Goal: Transaction & Acquisition: Purchase product/service

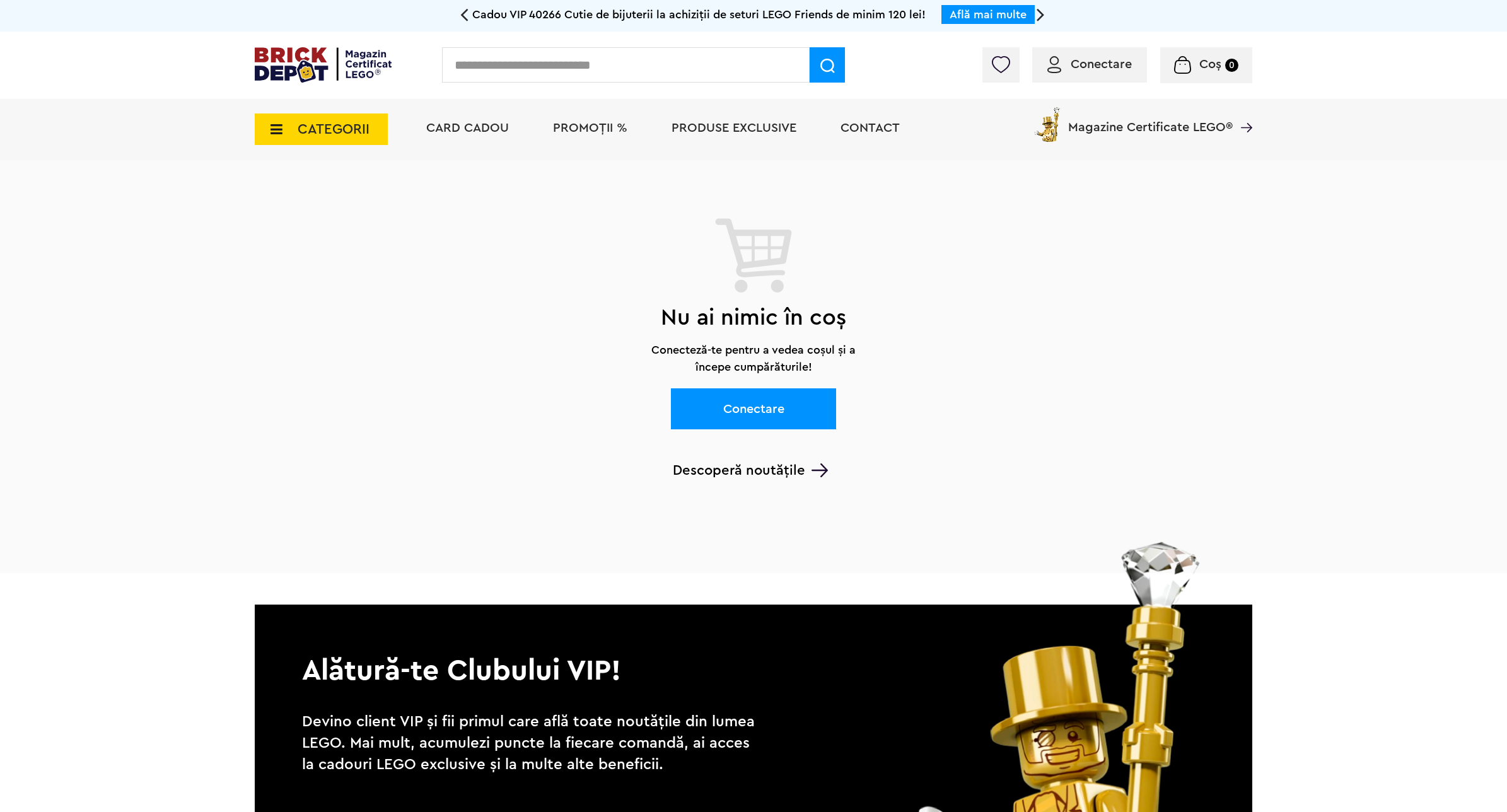
click at [282, 125] on icon at bounding box center [272, 129] width 20 height 14
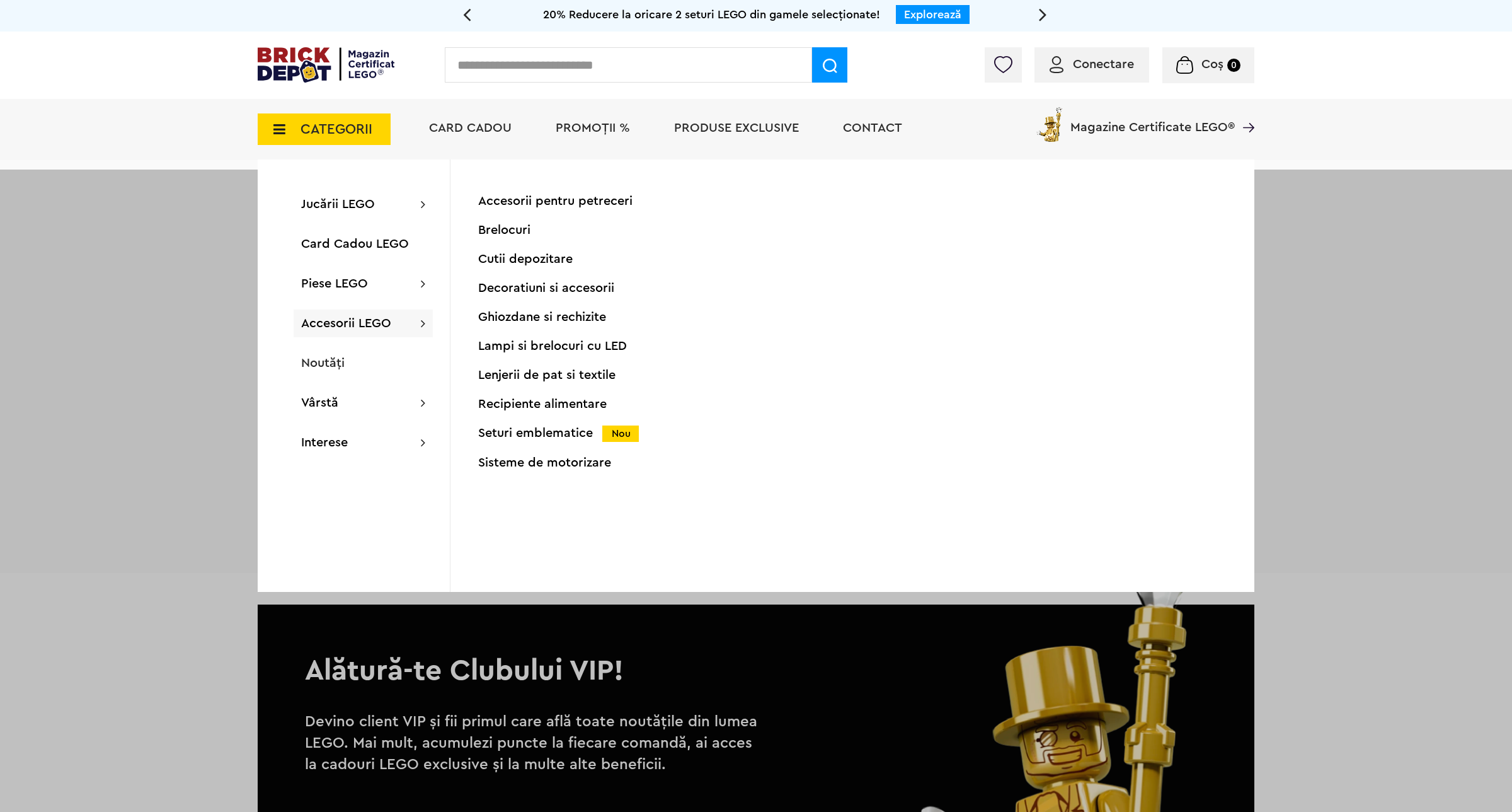
click at [569, 439] on div "Seturi emblematice Nou" at bounding box center [603, 433] width 249 height 13
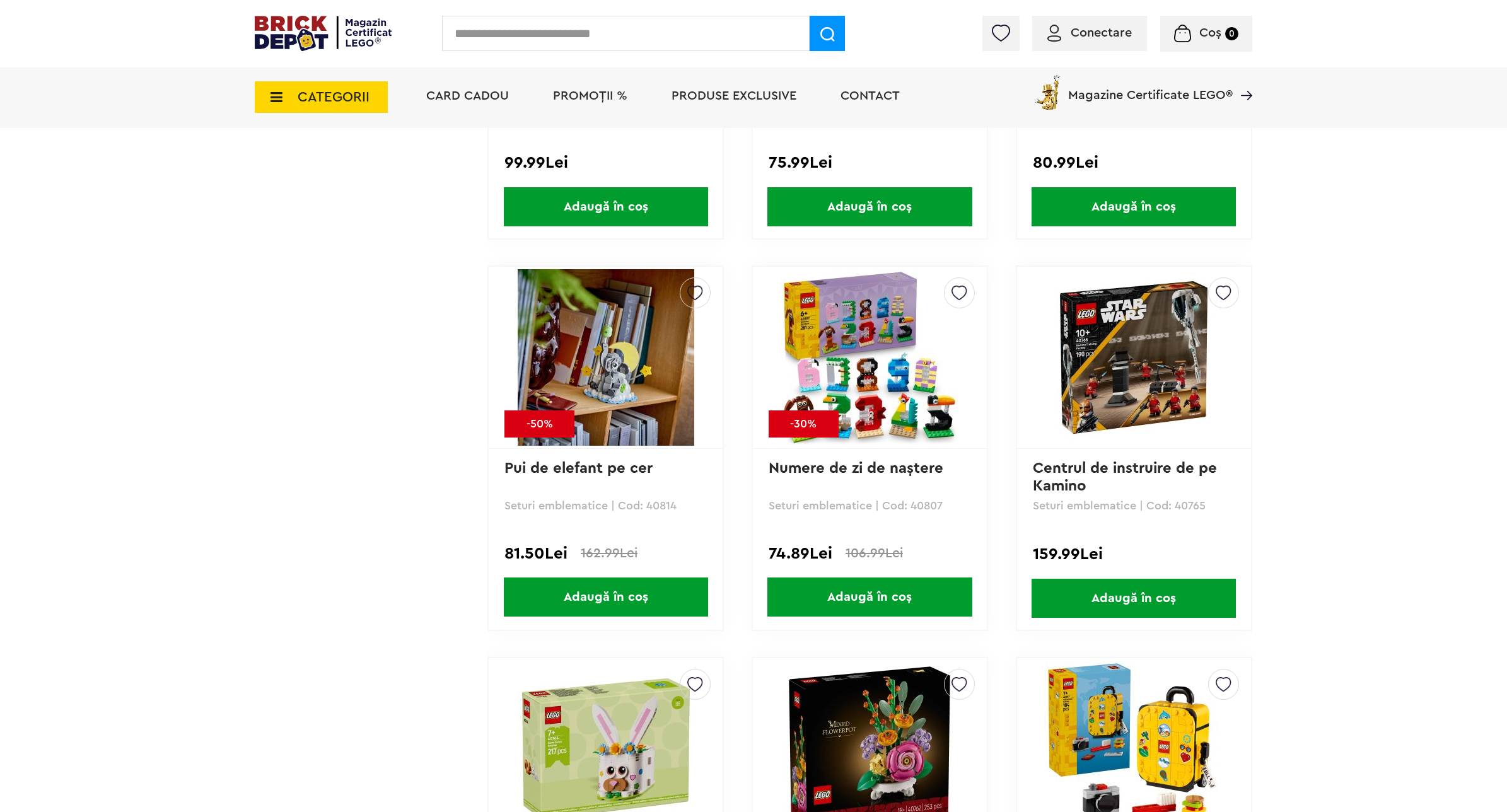
scroll to position [2521, 0]
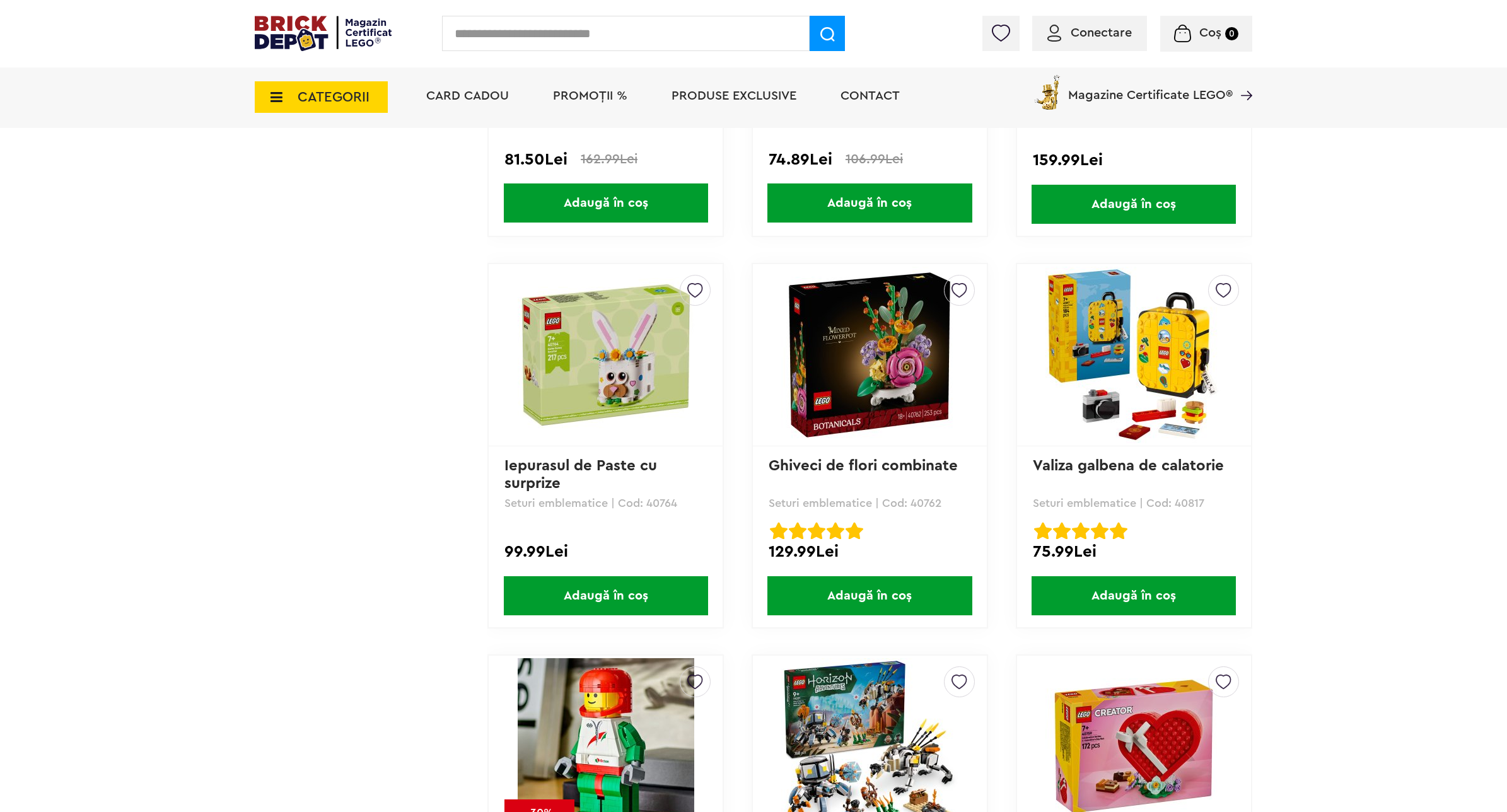
click at [866, 356] on img at bounding box center [870, 355] width 177 height 177
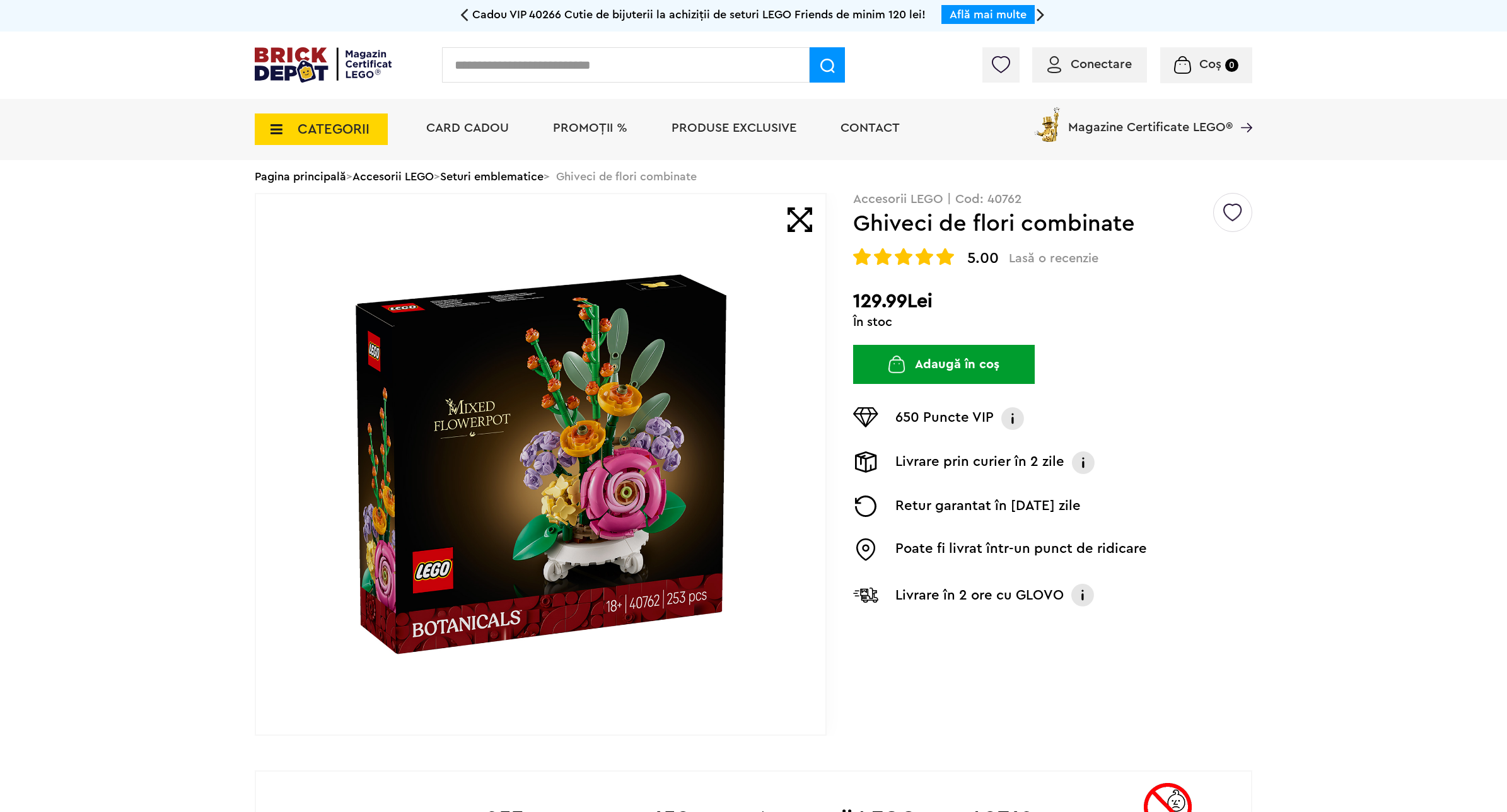
click at [891, 373] on button "Adaugă în coș" at bounding box center [943, 365] width 181 height 39
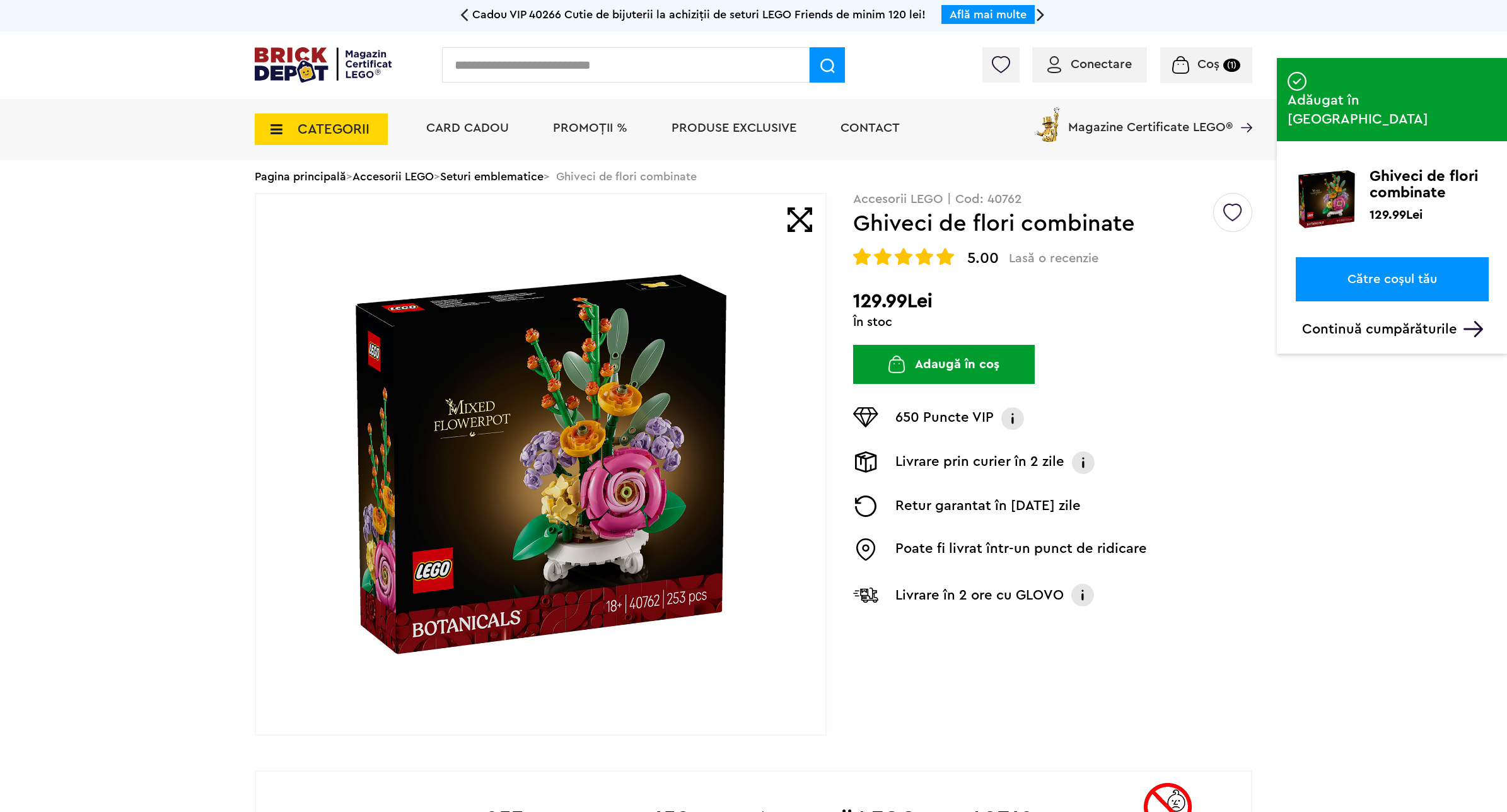
click at [1378, 257] on link "Către coșul tău" at bounding box center [1392, 279] width 193 height 44
